Goal: Task Accomplishment & Management: Manage account settings

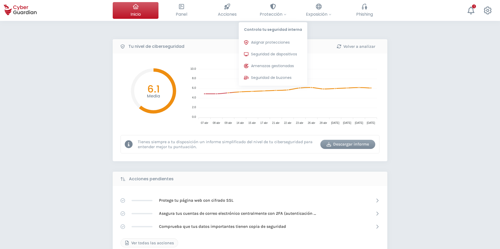
click at [258, 53] on span "Seguridad de dispositivos" at bounding box center [274, 54] width 46 height 5
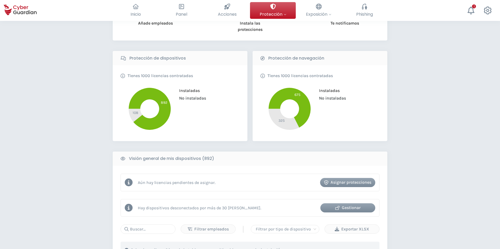
scroll to position [131, 0]
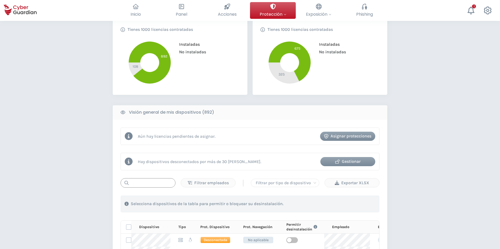
click at [144, 180] on input "text" at bounding box center [148, 182] width 55 height 9
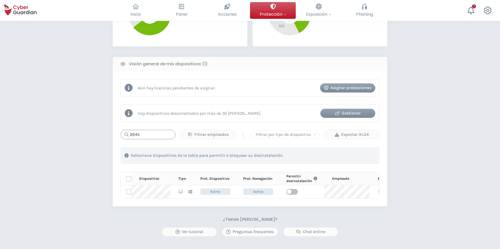
scroll to position [183, 0]
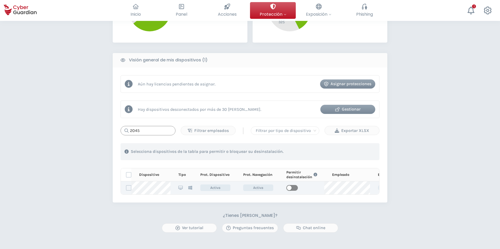
type input "2045"
drag, startPoint x: 293, startPoint y: 186, endPoint x: 291, endPoint y: 191, distance: 5.4
click at [293, 186] on span "button" at bounding box center [292, 188] width 12 height 6
drag, startPoint x: 151, startPoint y: 126, endPoint x: 143, endPoint y: 133, distance: 10.0
click at [145, 130] on input "2045" at bounding box center [148, 130] width 55 height 9
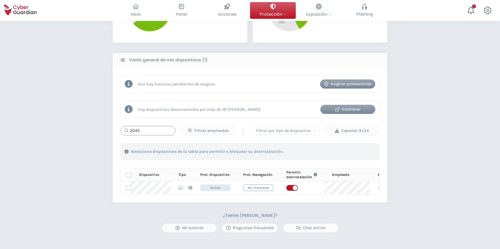
drag, startPoint x: 143, startPoint y: 131, endPoint x: 92, endPoint y: 142, distance: 53.0
click at [92, 142] on div "PROTECCIÓN > Seguridad de dispositivos ¿Cómo funciona? Añade empleados Instala …" at bounding box center [250, 76] width 500 height 477
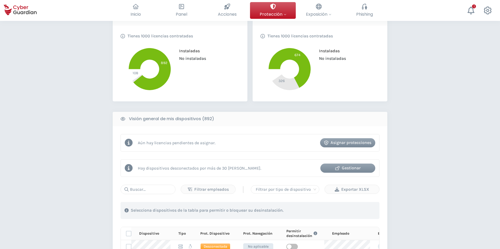
scroll to position [131, 0]
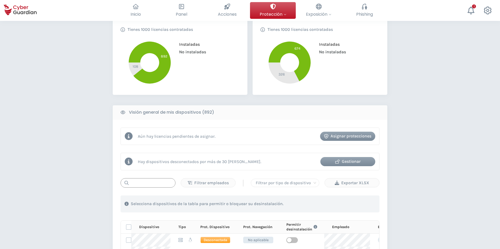
click at [145, 183] on input "text" at bounding box center [148, 182] width 55 height 9
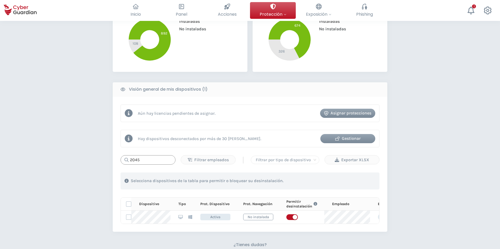
scroll to position [183, 0]
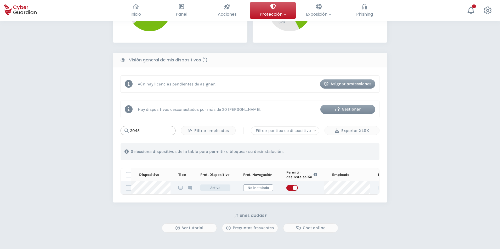
type input "2045"
click at [287, 189] on span "button" at bounding box center [292, 188] width 12 height 6
click at [295, 187] on span "button" at bounding box center [292, 188] width 12 height 6
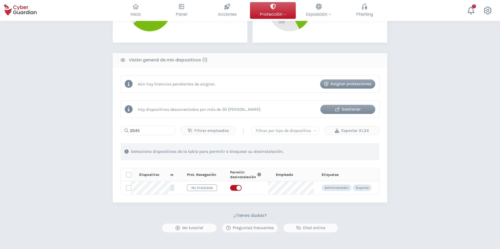
scroll to position [0, 0]
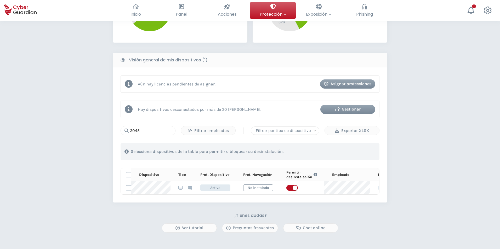
click at [334, 110] on div "Gestionar" at bounding box center [347, 109] width 47 height 6
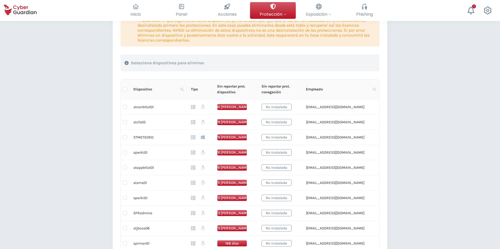
scroll to position [131, 0]
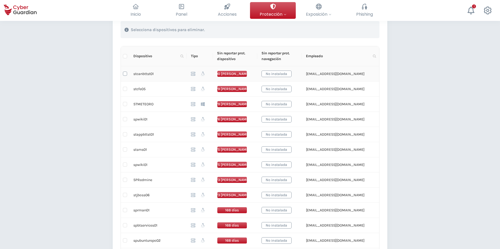
click at [126, 74] on input "checkbox" at bounding box center [125, 74] width 4 height 4
checkbox input "false"
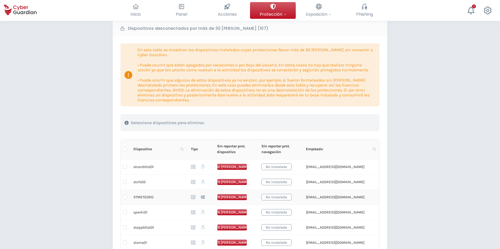
scroll to position [0, 0]
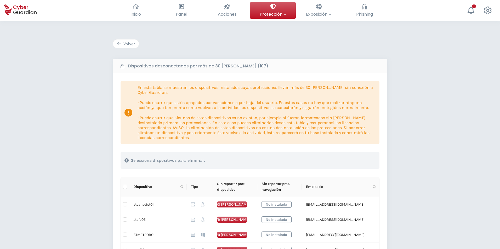
click at [123, 42] on div "Volver" at bounding box center [126, 44] width 18 height 6
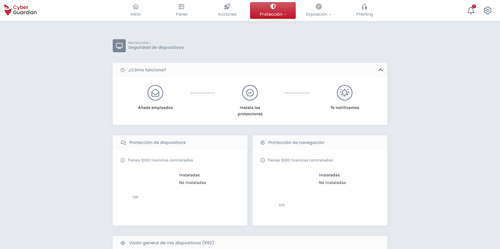
scroll to position [262, 0]
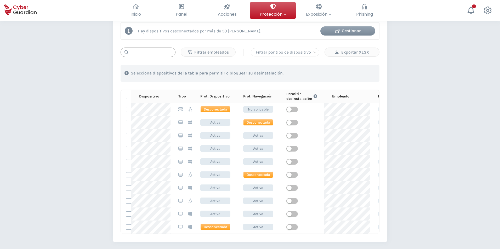
click at [155, 53] on input "text" at bounding box center [148, 52] width 55 height 9
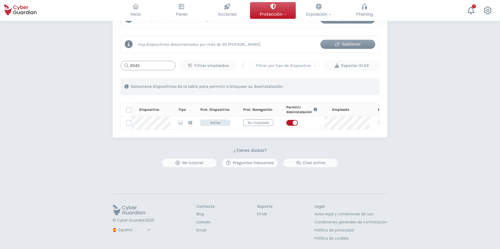
scroll to position [253, 0]
type input "2045"
click at [127, 120] on label at bounding box center [128, 122] width 5 height 5
click at [126, 121] on input "checkbox" at bounding box center [126, 123] width 0 height 5
click at [341, 83] on div "Permitir desinstalación" at bounding box center [345, 86] width 52 height 6
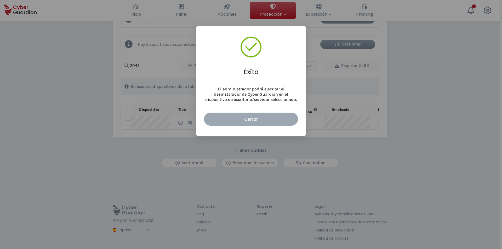
click at [224, 120] on div "Cerrar" at bounding box center [251, 119] width 86 height 7
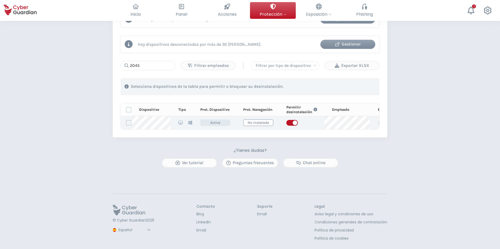
click at [131, 117] on tr "sMcULmhHim1XoUADNquw Activa No instalada Administrador Soporte" at bounding box center [278, 122] width 315 height 13
click at [131, 120] on label at bounding box center [128, 122] width 5 height 5
click at [126, 121] on input "checkbox" at bounding box center [126, 123] width 0 height 5
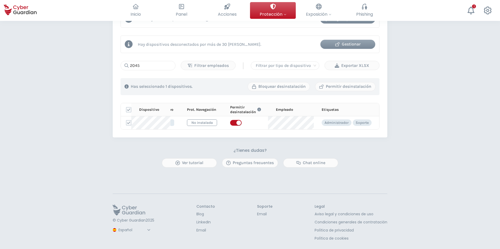
scroll to position [0, 6]
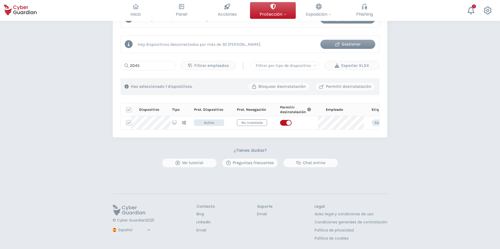
drag, startPoint x: 131, startPoint y: 105, endPoint x: 128, endPoint y: 109, distance: 4.9
click at [130, 107] on label at bounding box center [128, 109] width 5 height 5
click at [126, 108] on input "checkbox" at bounding box center [126, 110] width 0 height 5
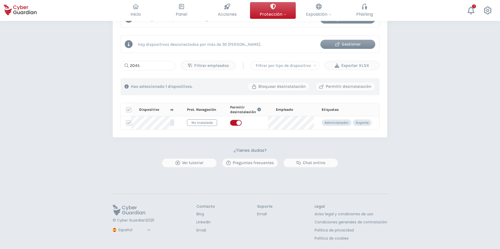
click at [342, 41] on div "Gestionar" at bounding box center [347, 44] width 47 height 6
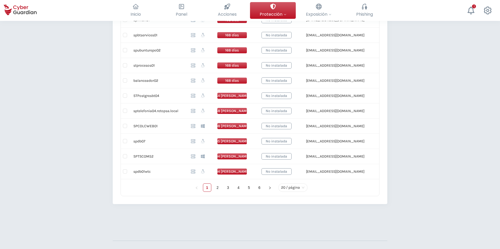
scroll to position [369, 0]
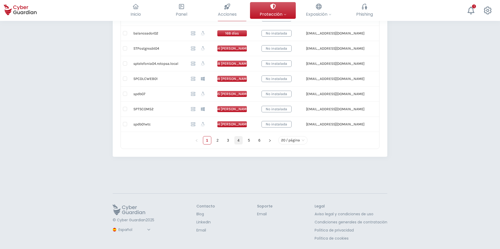
click at [239, 139] on link "4" at bounding box center [239, 141] width 8 height 8
click at [258, 138] on link "6" at bounding box center [260, 141] width 8 height 8
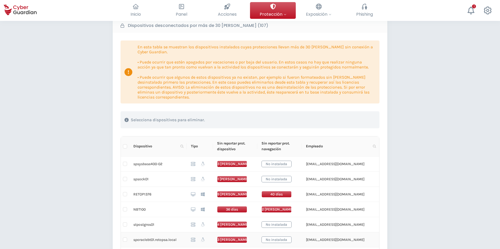
scroll to position [171, 0]
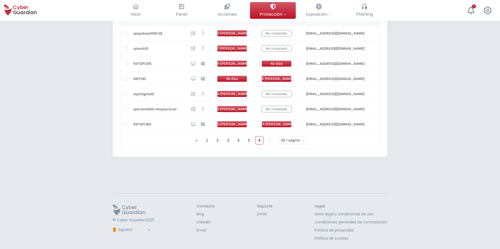
drag, startPoint x: 207, startPoint y: 139, endPoint x: 204, endPoint y: 139, distance: 4.0
click at [207, 139] on link "1" at bounding box center [207, 141] width 8 height 8
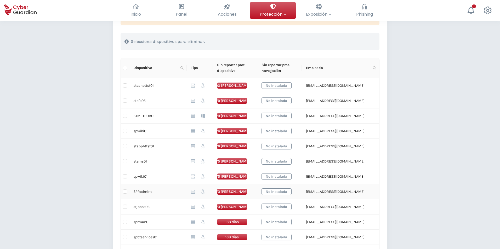
scroll to position [93, 0]
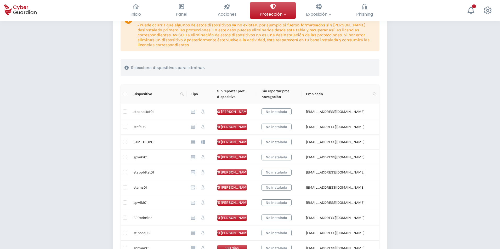
click at [142, 96] on span "Dispositivo" at bounding box center [155, 94] width 45 height 6
click at [143, 95] on span "Dispositivo" at bounding box center [155, 94] width 45 height 6
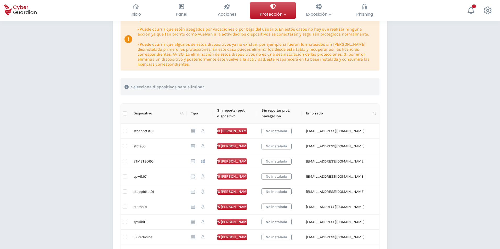
scroll to position [0, 0]
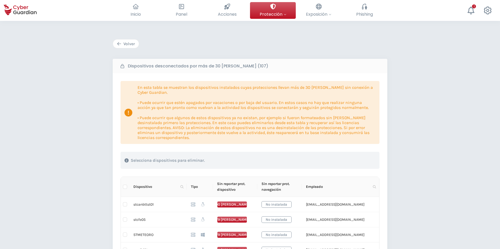
click at [126, 41] on div "Volver" at bounding box center [126, 44] width 18 height 6
click at [279, 12] on span "Protección" at bounding box center [273, 14] width 27 height 7
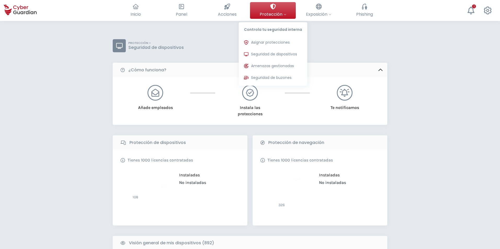
scroll to position [253, 0]
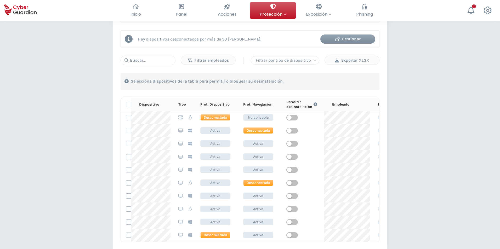
click at [35, 139] on div "PROTECCIÓN > Seguridad de dispositivos ¿Cómo funciona? Añade empleados Instala …" at bounding box center [250, 64] width 500 height 594
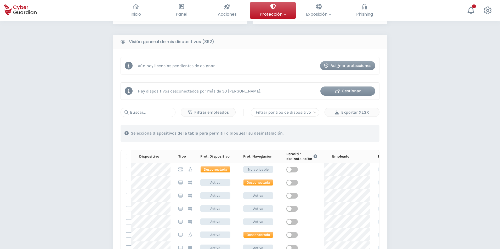
scroll to position [201, 0]
click at [142, 109] on input "text" at bounding box center [148, 112] width 55 height 9
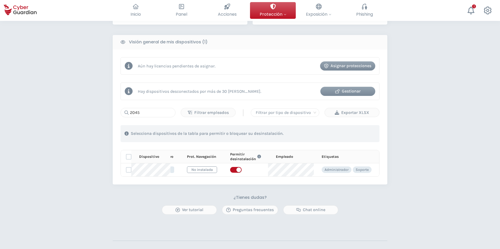
scroll to position [0, 0]
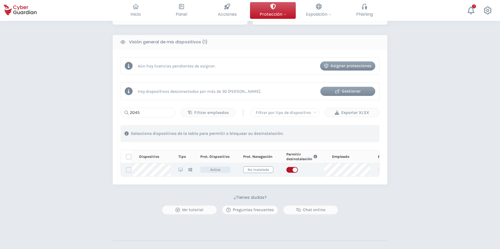
click at [219, 168] on span "Activa" at bounding box center [215, 170] width 30 height 7
click at [129, 169] on label at bounding box center [128, 169] width 5 height 5
click at [126, 169] on input "checkbox" at bounding box center [126, 170] width 0 height 5
click at [262, 134] on div "Bloquear desinstalación" at bounding box center [279, 134] width 54 height 6
click at [131, 169] on label at bounding box center [128, 169] width 5 height 5
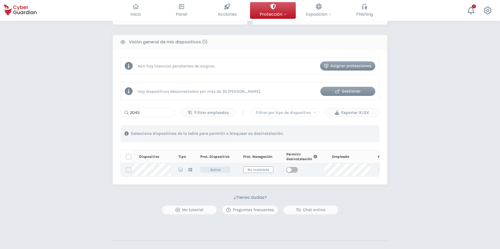
click at [126, 169] on input "checkbox" at bounding box center [126, 170] width 0 height 5
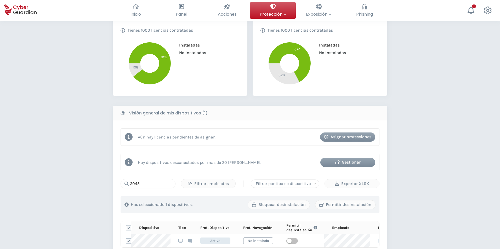
scroll to position [149, 0]
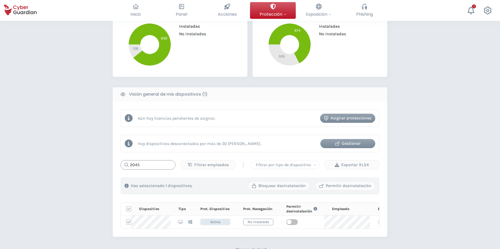
drag, startPoint x: 108, startPoint y: 172, endPoint x: 75, endPoint y: 173, distance: 32.7
click at [75, 173] on div "PROTECCIÓN > Seguridad de dispositivos ¿Cómo funciona? Añade empleados Instala …" at bounding box center [250, 110] width 500 height 477
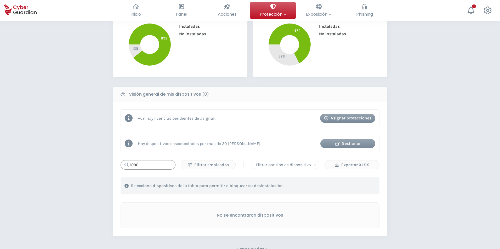
type input "1990"
